Goal: Check status: Check status

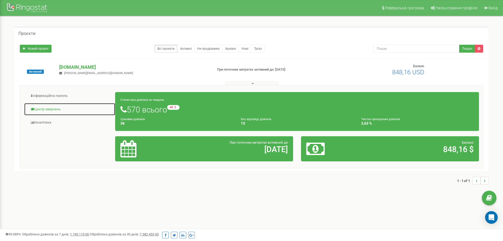
click at [39, 108] on link "Центр звернень" at bounding box center [69, 109] width 91 height 13
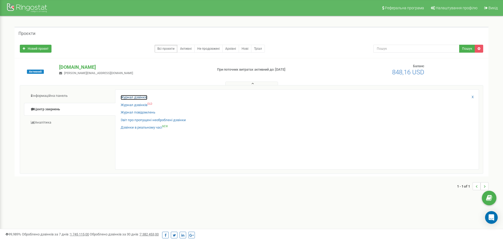
click at [134, 98] on link "Журнал дзвінків" at bounding box center [134, 97] width 27 height 5
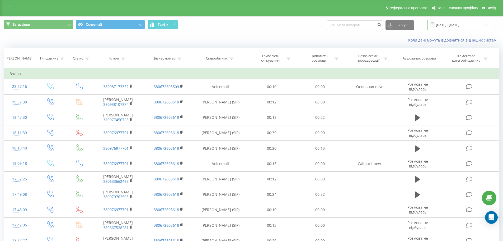
click at [488, 26] on input "22.08.2025 - 22.09.2025" at bounding box center [459, 25] width 64 height 10
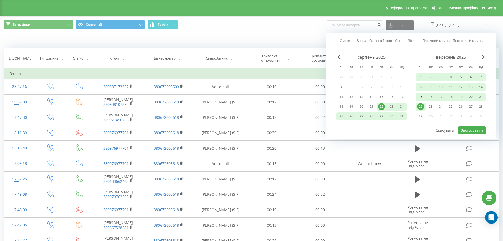
click at [423, 97] on div "15" at bounding box center [420, 96] width 7 height 7
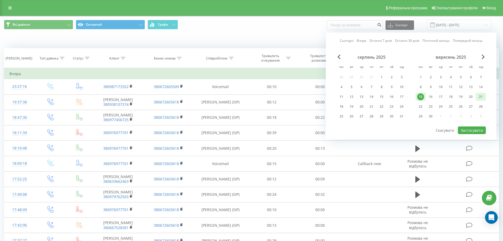
click at [479, 95] on div "21" at bounding box center [481, 96] width 7 height 7
click at [473, 130] on button "Застосувати" at bounding box center [472, 130] width 28 height 8
type input "15.09.2025 - 21.09.2025"
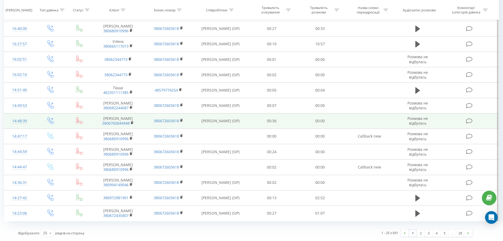
scroll to position [283, 0]
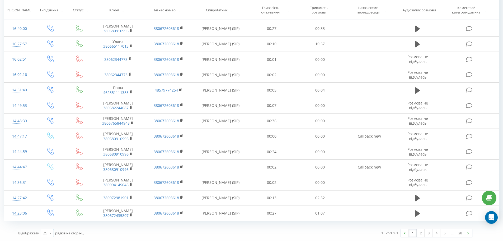
click at [51, 232] on icon at bounding box center [50, 233] width 8 height 10
click at [52, 227] on div "100" at bounding box center [47, 225] width 13 height 8
